Goal: Information Seeking & Learning: Learn about a topic

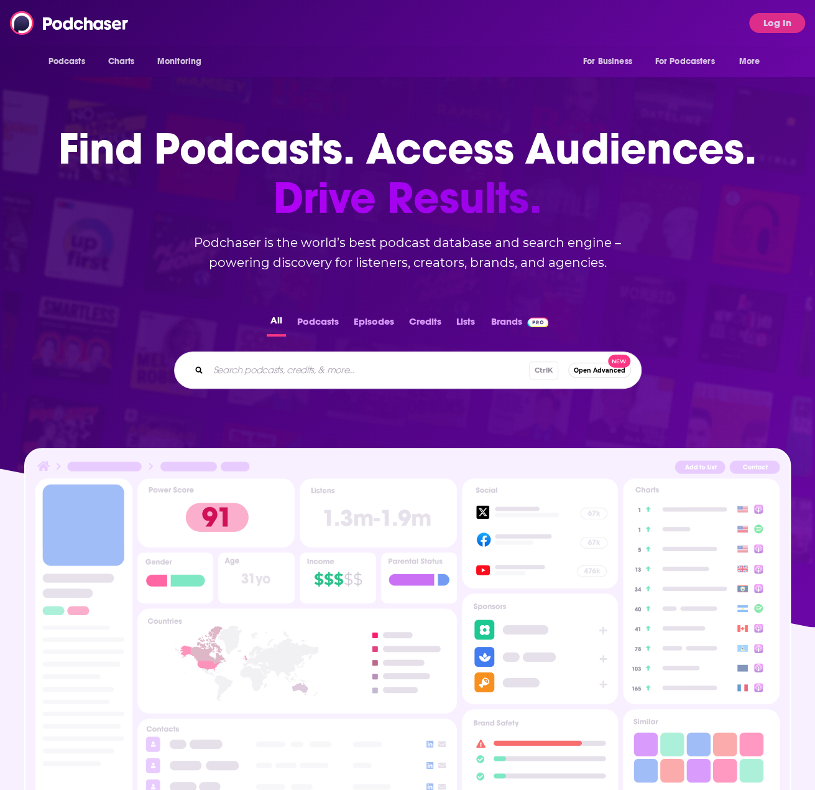
click at [300, 370] on input "Search podcasts, credits, & more..." at bounding box center [368, 370] width 321 height 20
type input "American building Podcast"
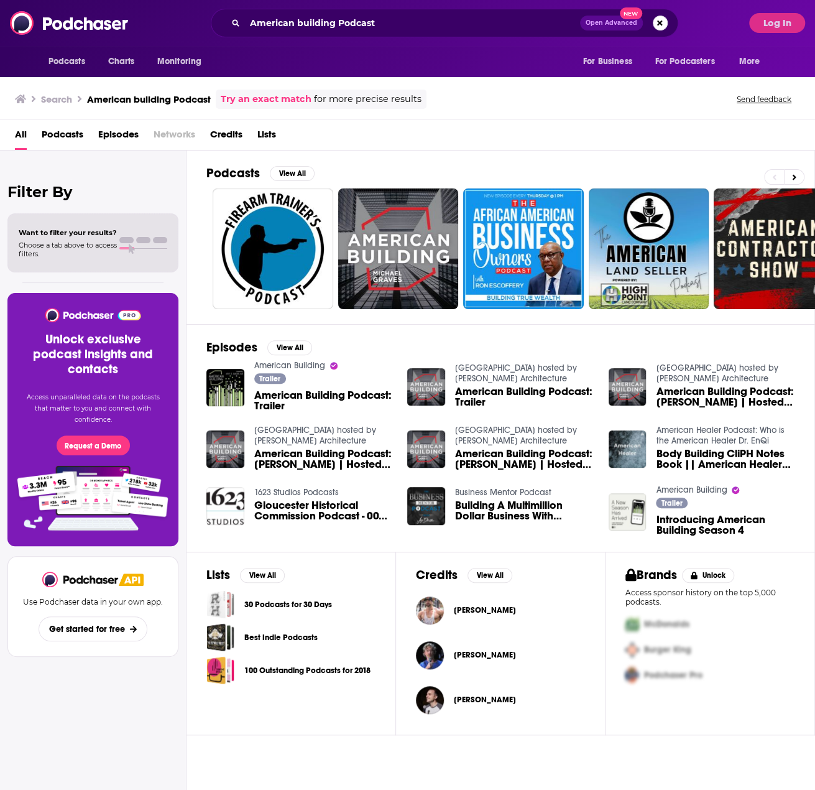
click at [325, 392] on span "American Building Podcast: Trailer" at bounding box center [323, 400] width 139 height 21
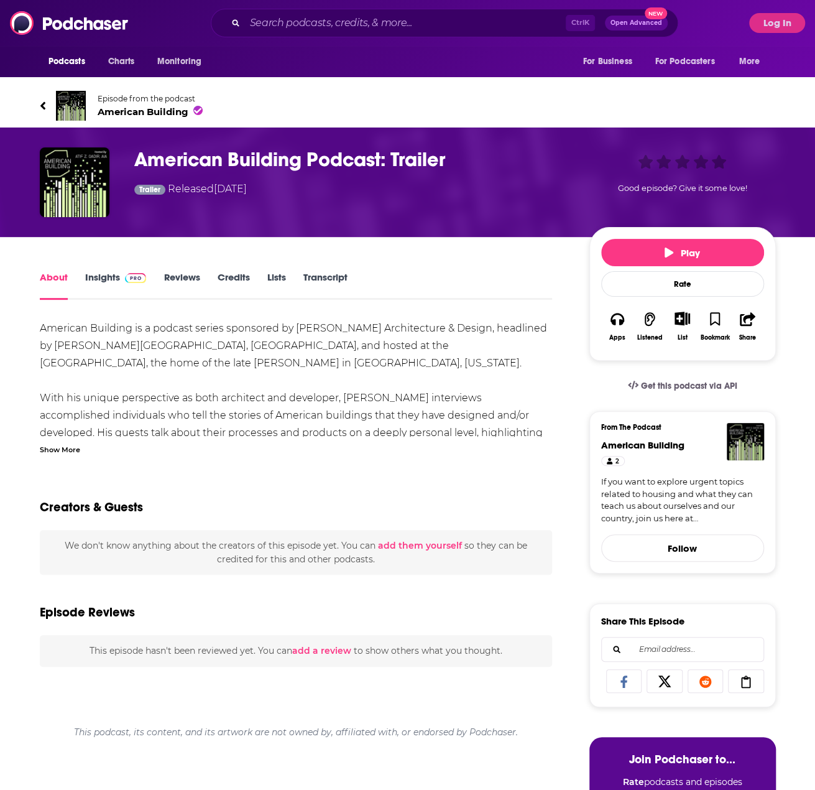
click at [772, 12] on div "Podcasts Charts Monitoring Ctrl K Open Advanced New For Business For Podcasters…" at bounding box center [407, 23] width 815 height 46
click at [766, 29] on button "Log In" at bounding box center [777, 23] width 56 height 20
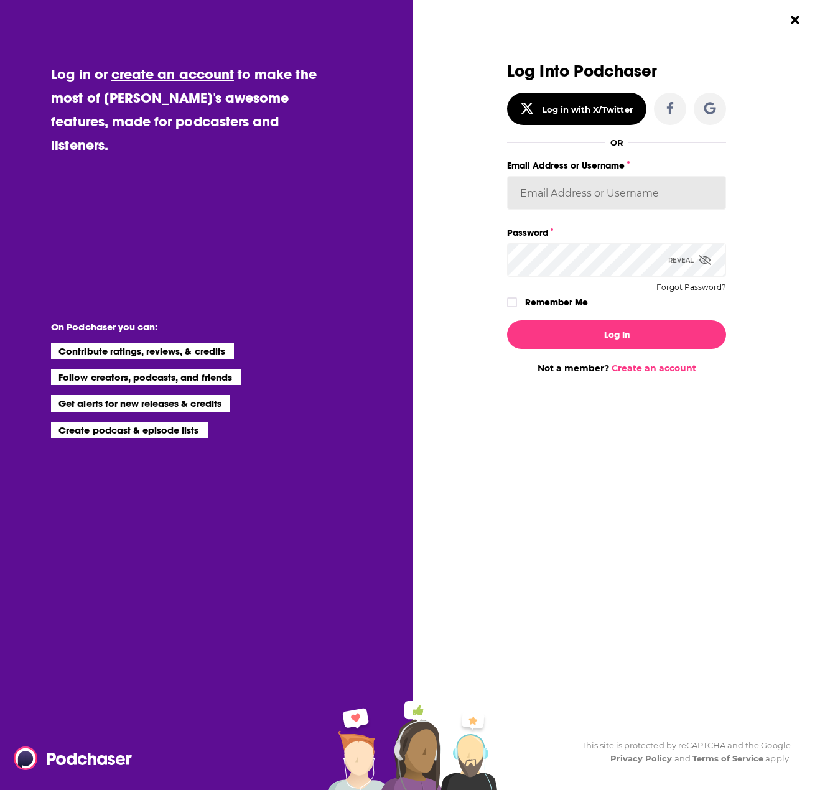
type input "HWactivationhub@hotwireglobal.com"
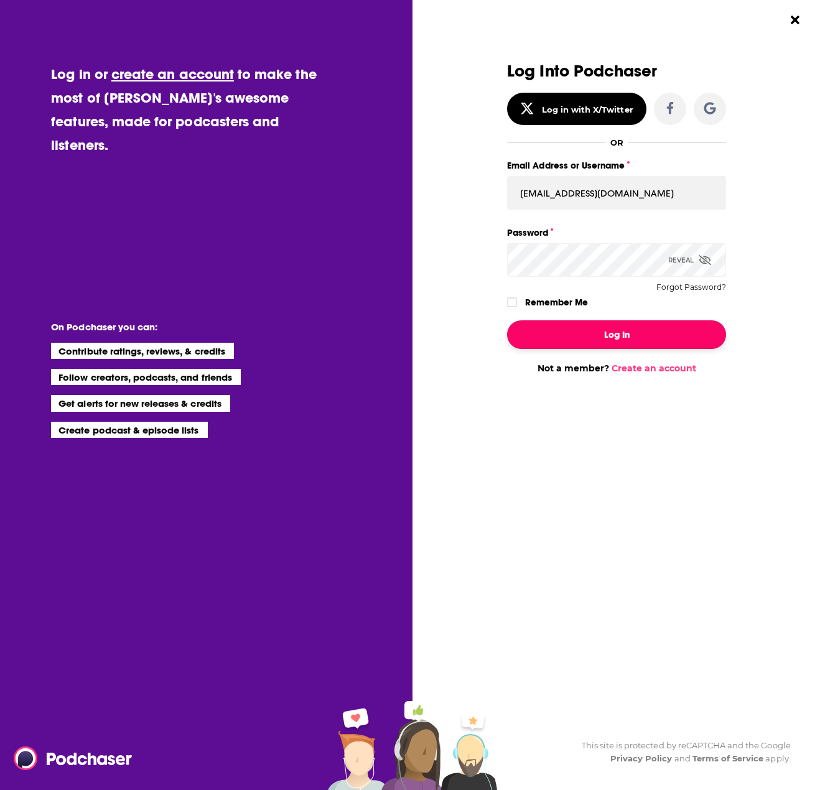
click at [585, 334] on button "Log In" at bounding box center [616, 334] width 219 height 29
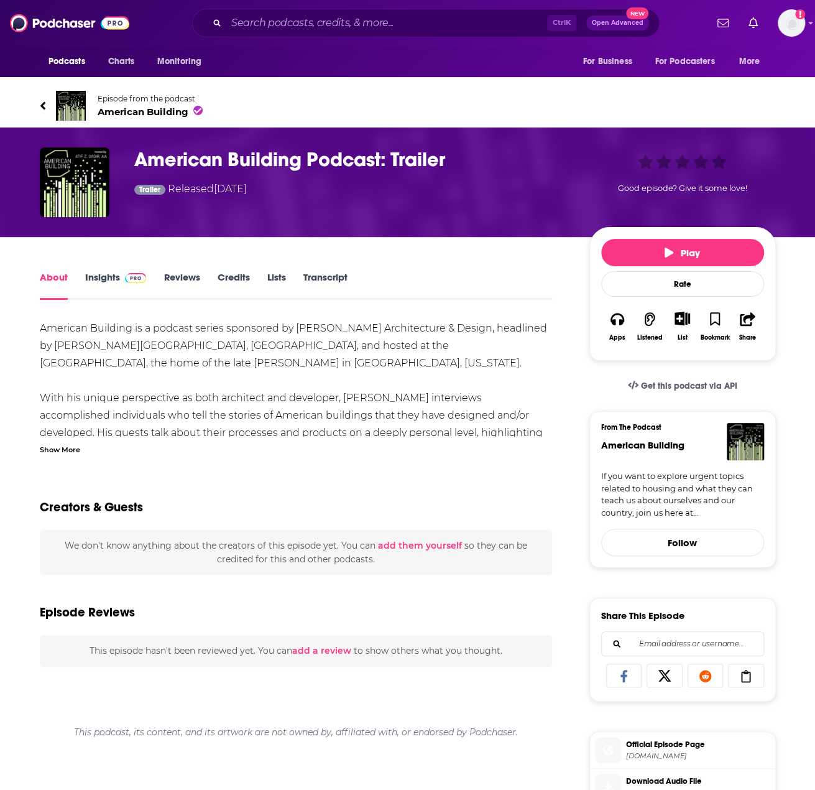
click at [97, 283] on link "Insights" at bounding box center [116, 285] width 62 height 29
